Goal: Task Accomplishment & Management: Manage account settings

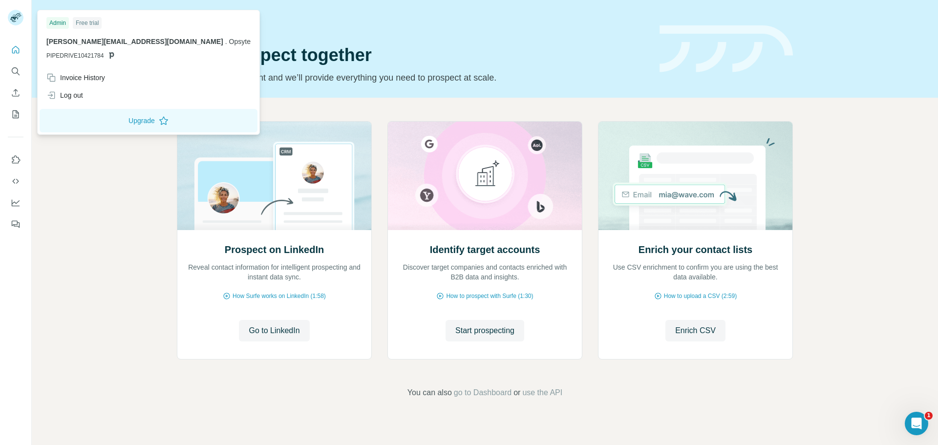
click at [16, 21] on rect at bounding box center [16, 18] width 16 height 16
click at [68, 79] on div "Invoice History" at bounding box center [75, 78] width 59 height 10
click at [159, 418] on span "Close" at bounding box center [161, 415] width 18 height 10
click at [90, 24] on div "Free trial" at bounding box center [87, 23] width 29 height 12
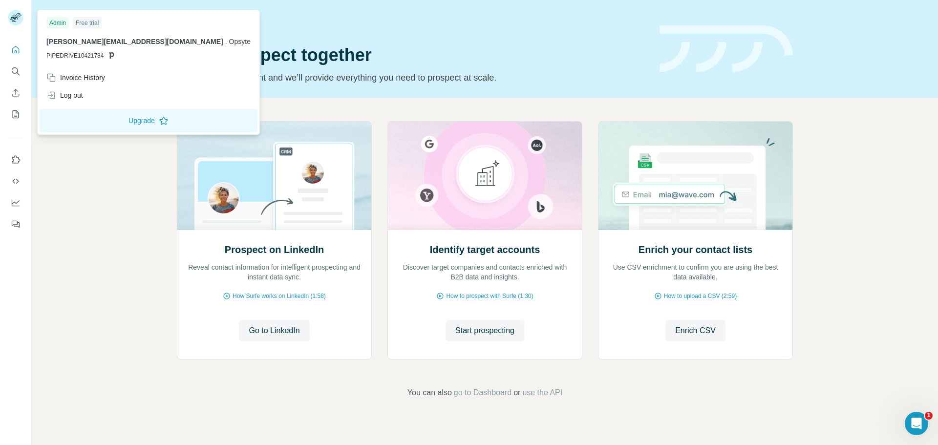
click at [64, 24] on div "Admin" at bounding box center [57, 23] width 22 height 12
click at [123, 247] on div "Prospect on LinkedIn Reveal contact information for intelligent prospecting and…" at bounding box center [485, 260] width 906 height 324
